Goal: Find specific page/section: Find specific page/section

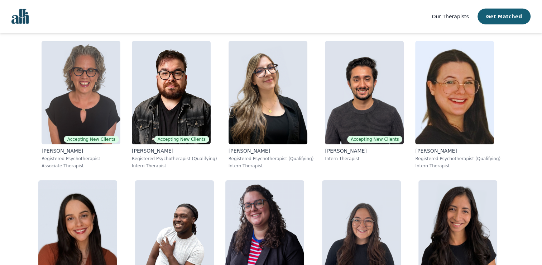
scroll to position [2300, 0]
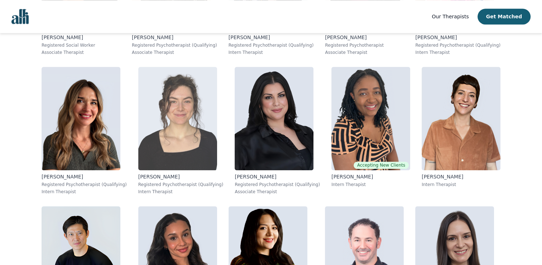
click at [181, 160] on img at bounding box center [177, 118] width 79 height 103
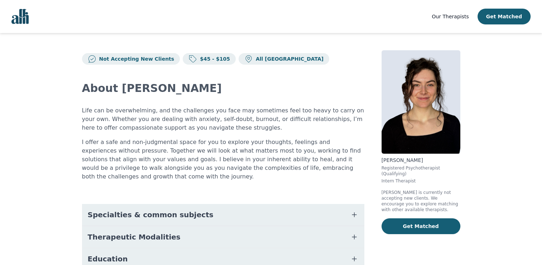
click at [102, 61] on p "Not Accepting New Clients" at bounding box center [135, 58] width 78 height 7
